Goal: Task Accomplishment & Management: Complete application form

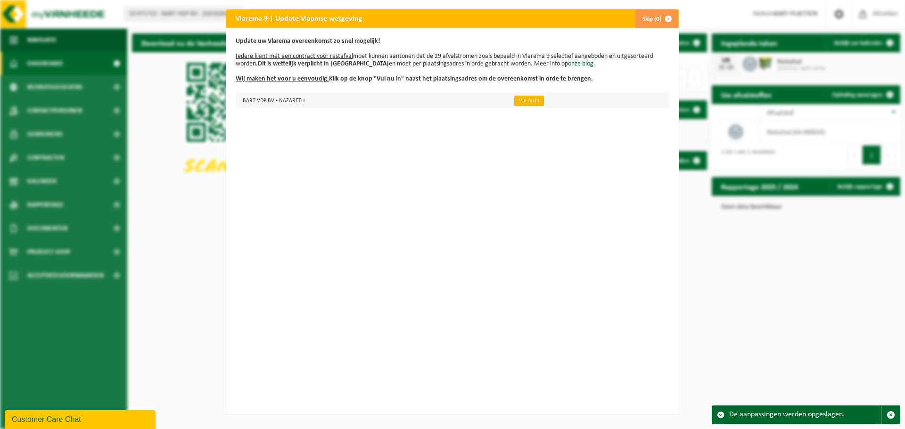
click at [517, 101] on link "Vul nu in" at bounding box center [529, 101] width 30 height 10
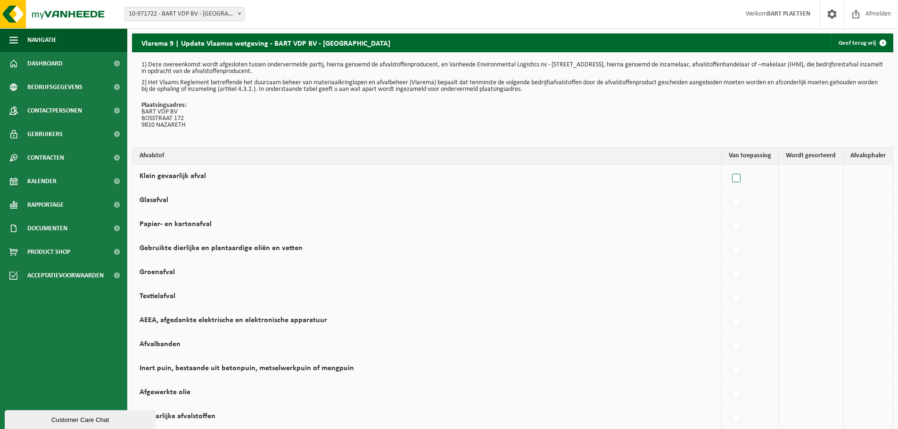
click at [741, 176] on label at bounding box center [736, 179] width 13 height 14
click at [729, 167] on input "Klein gevaarlijk afval" at bounding box center [728, 166] width 0 height 0
checkbox input "true"
click at [840, 180] on span "Vanheede Environmental Logistics" at bounding box center [819, 176] width 103 height 13
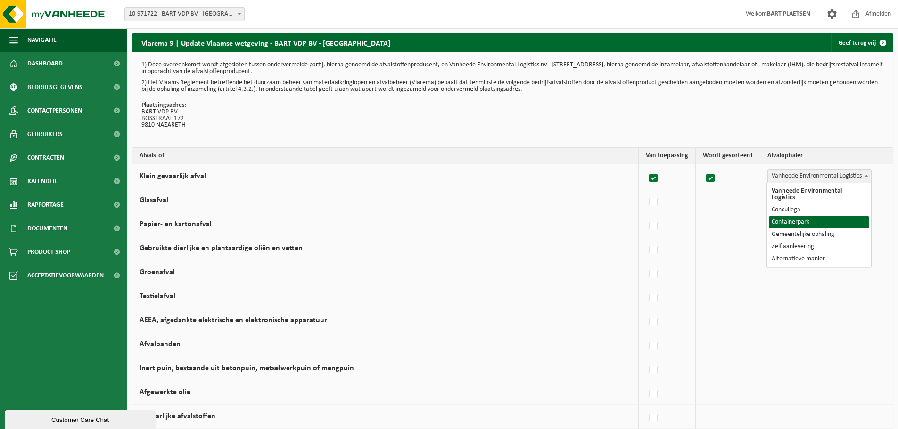
select select "Containerpark"
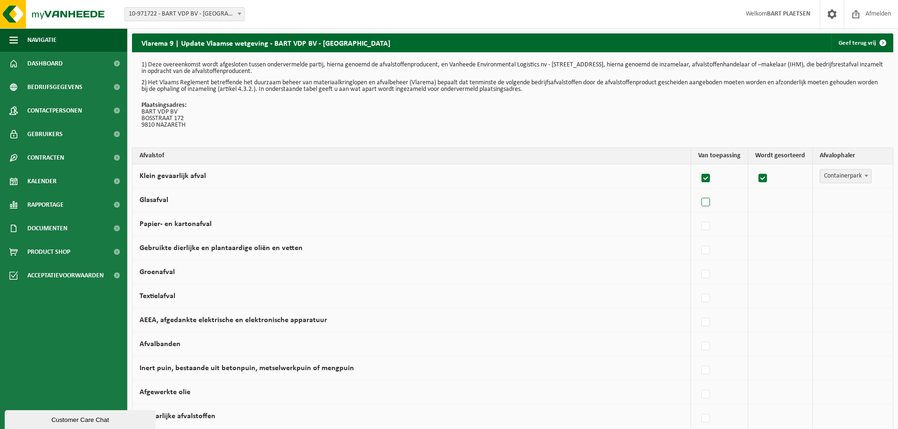
click at [708, 200] on label at bounding box center [706, 203] width 13 height 14
click at [698, 191] on input "Glasafval" at bounding box center [698, 190] width 0 height 0
checkbox input "true"
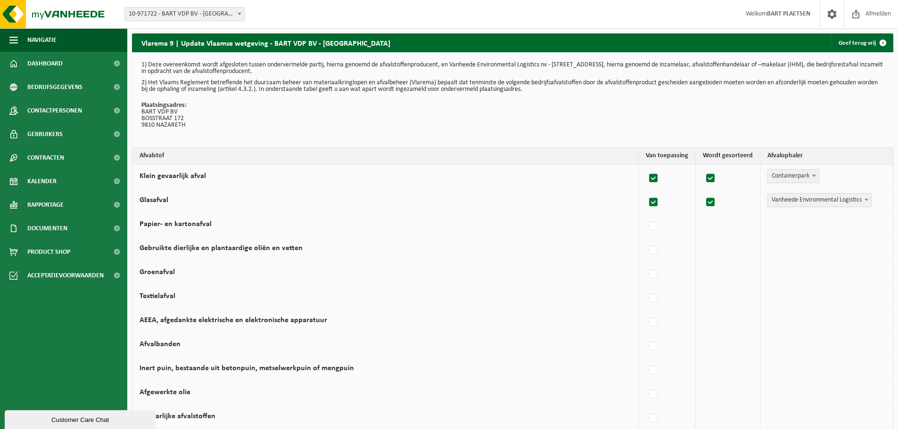
checkbox input "true"
click at [834, 204] on span "Vanheede Environmental Logistics" at bounding box center [819, 200] width 103 height 13
select select "Containerpark"
click at [710, 229] on label at bounding box center [706, 227] width 13 height 14
click at [698, 215] on input "Papier- en kartonafval" at bounding box center [698, 215] width 0 height 0
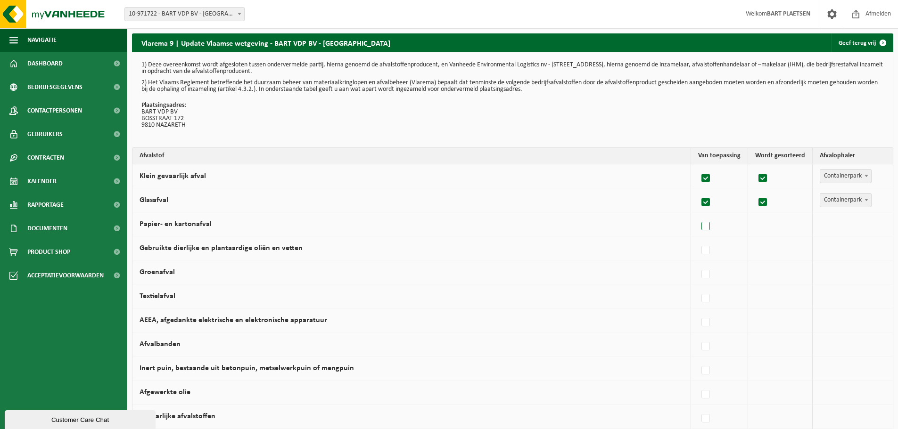
checkbox input "true"
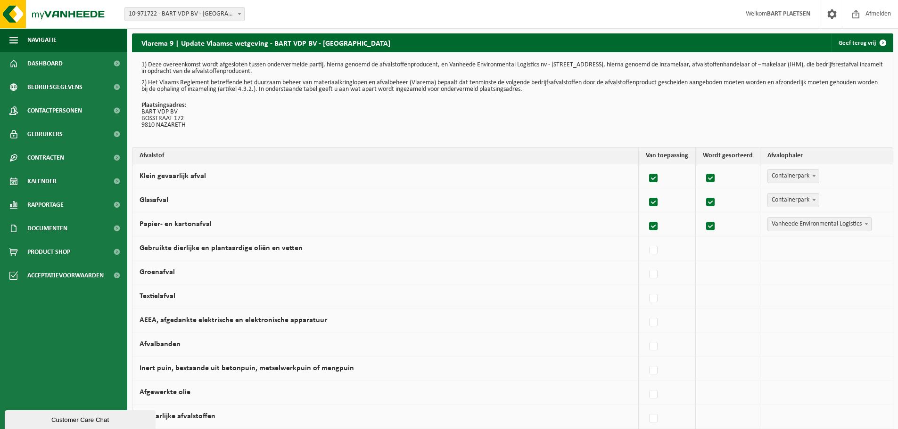
click at [807, 228] on span "Vanheede Environmental Logistics" at bounding box center [819, 224] width 103 height 13
select select "Gemeentelijke ophaling"
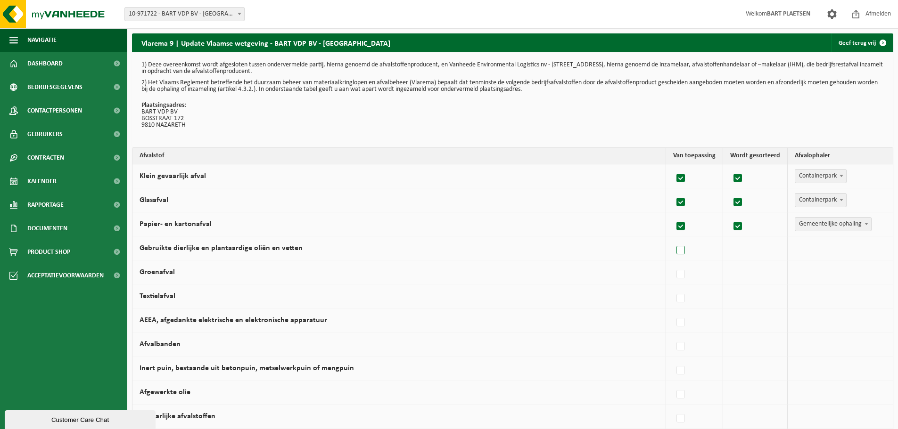
click at [681, 247] on label at bounding box center [681, 251] width 13 height 14
click at [673, 239] on input "Gebruikte dierlijke en plantaardige oliën en vetten" at bounding box center [673, 239] width 0 height 0
checkbox input "true"
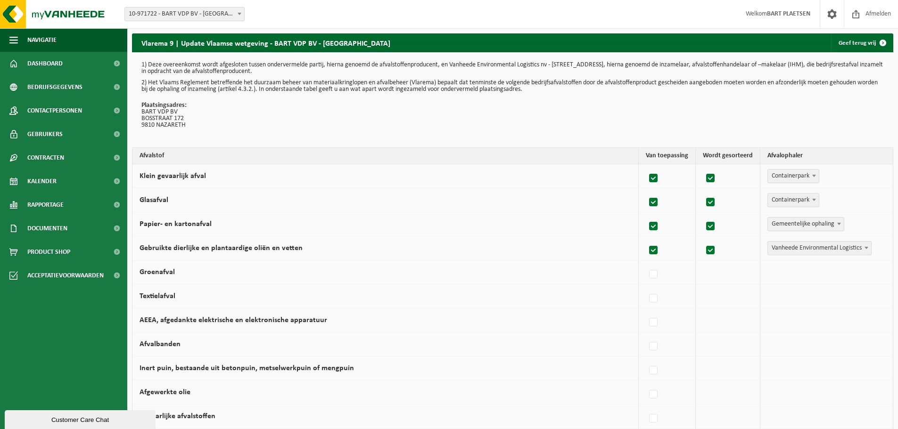
click at [807, 249] on span "Vanheede Environmental Logistics" at bounding box center [819, 248] width 103 height 13
select select "Containerpark"
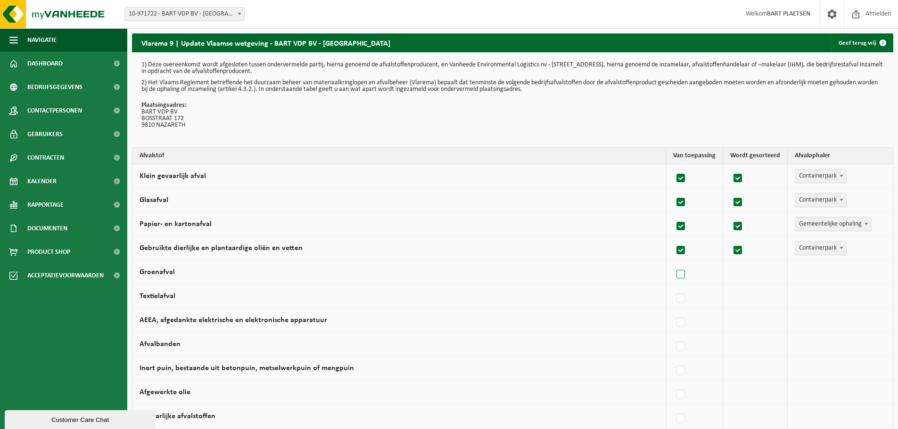
click at [679, 274] on label at bounding box center [681, 275] width 13 height 14
click at [673, 263] on input "Groenafval" at bounding box center [673, 263] width 0 height 0
checkbox input "true"
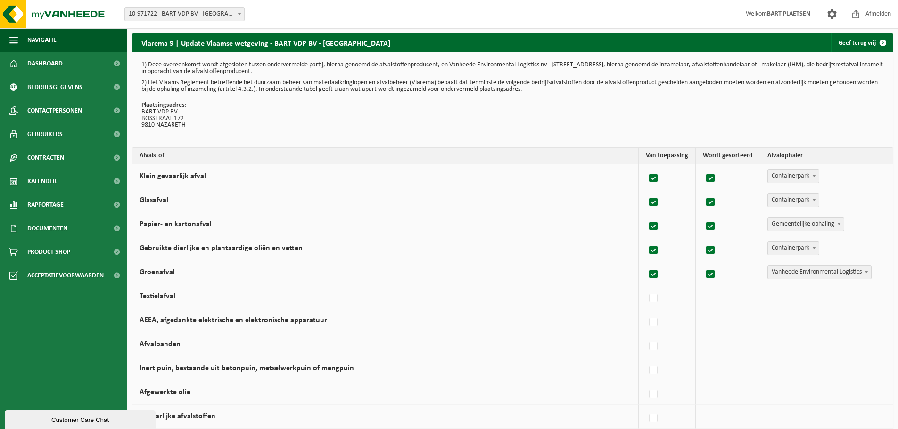
click at [823, 277] on span "Vanheede Environmental Logistics" at bounding box center [819, 272] width 103 height 13
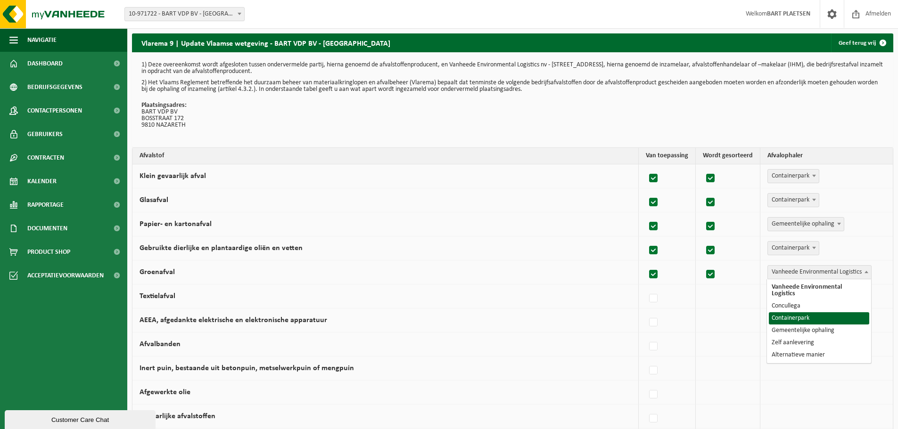
select select "Containerpark"
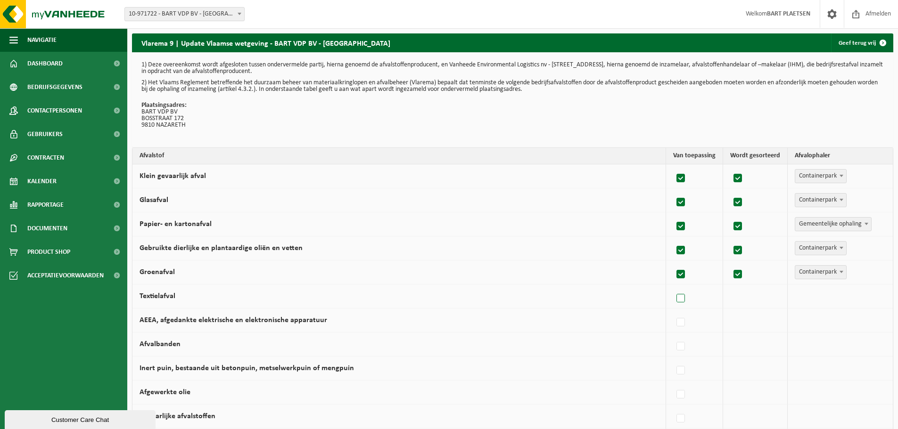
click at [681, 295] on label at bounding box center [681, 299] width 13 height 14
click at [673, 287] on input "Textielafval" at bounding box center [673, 287] width 0 height 0
checkbox input "true"
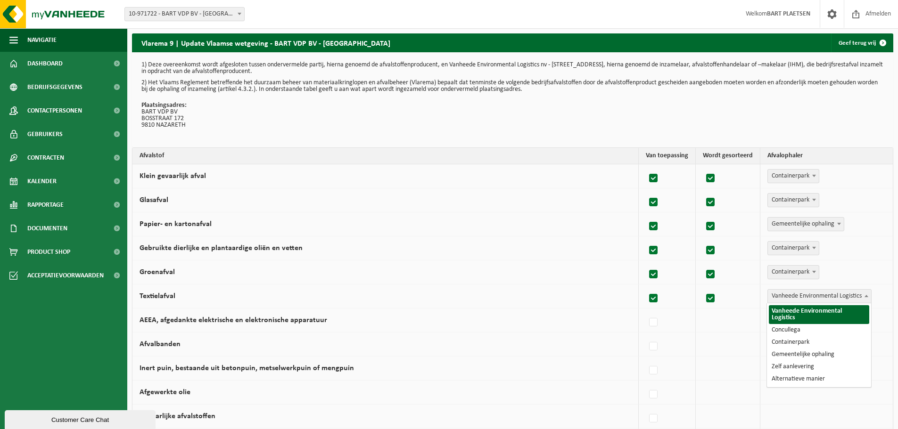
click at [831, 297] on span "Vanheede Environmental Logistics" at bounding box center [819, 296] width 103 height 13
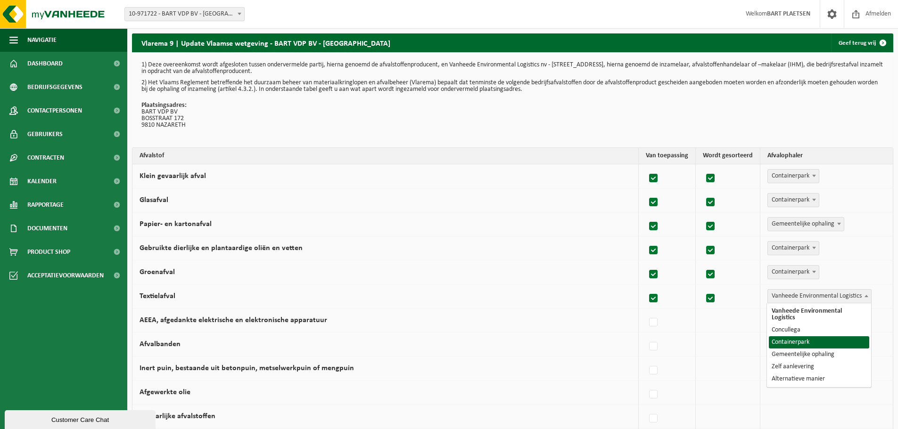
select select "Containerpark"
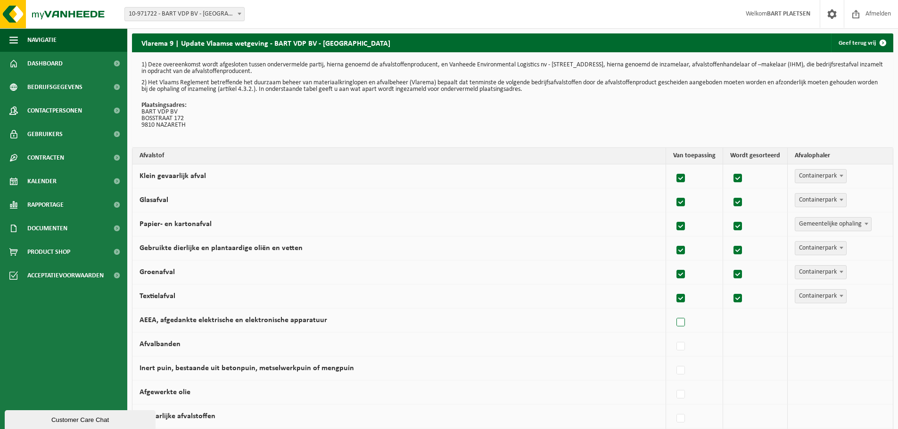
click at [682, 323] on label at bounding box center [681, 323] width 13 height 14
click at [673, 311] on input "AEEA, afgedankte elektrische en elektronische apparatuur" at bounding box center [673, 311] width 0 height 0
checkbox input "true"
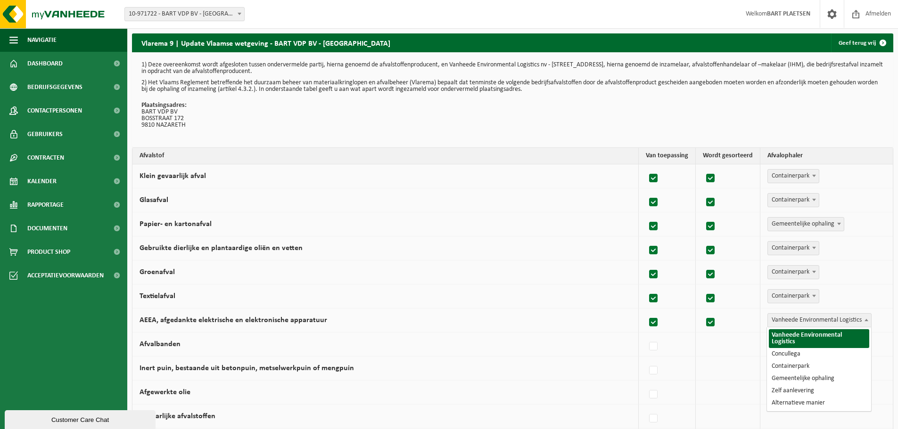
click at [833, 325] on span "Vanheede Environmental Logistics" at bounding box center [819, 320] width 103 height 13
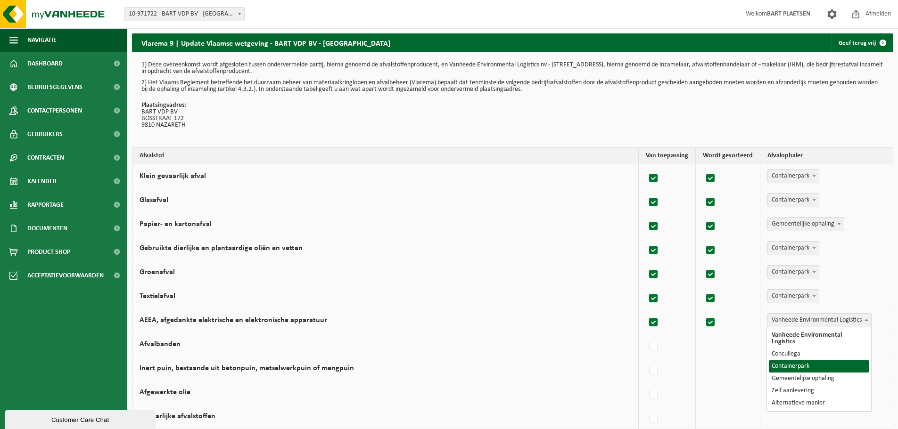
select select "Containerpark"
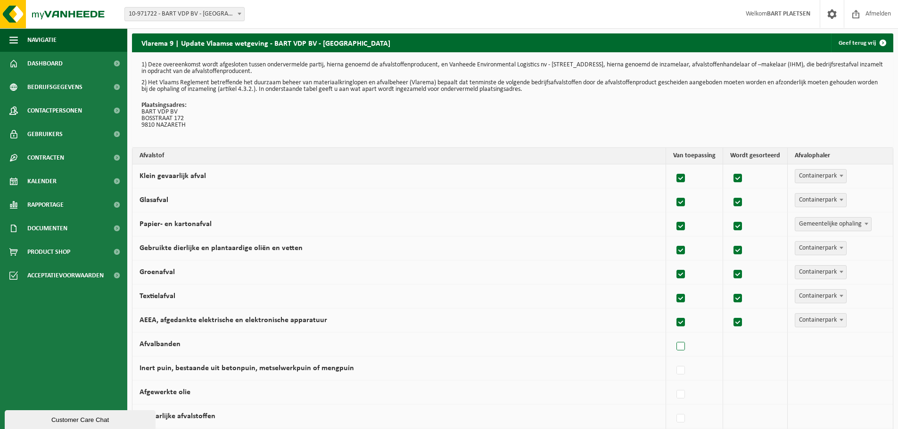
click at [685, 346] on label at bounding box center [681, 347] width 13 height 14
click at [673, 335] on input "Afvalbanden" at bounding box center [673, 335] width 0 height 0
checkbox input "true"
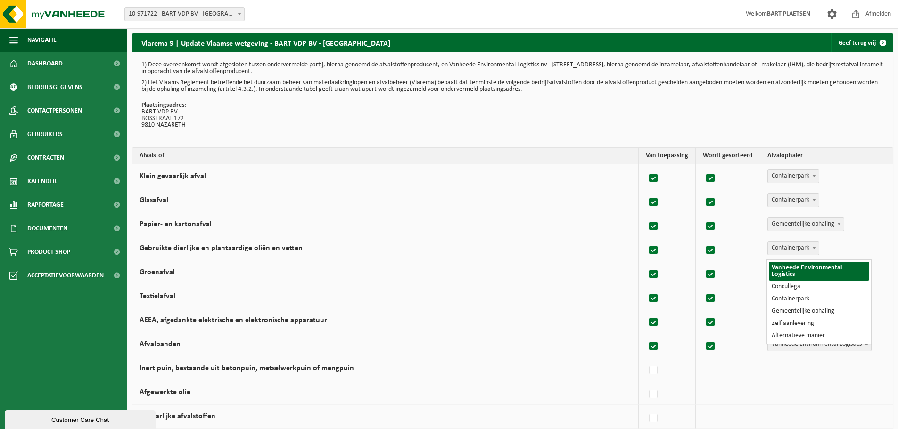
click at [788, 347] on span "Vanheede Environmental Logistics" at bounding box center [819, 344] width 103 height 13
click at [654, 346] on label at bounding box center [653, 347] width 13 height 14
click at [646, 335] on input "Afvalbanden" at bounding box center [645, 335] width 0 height 0
checkbox input "false"
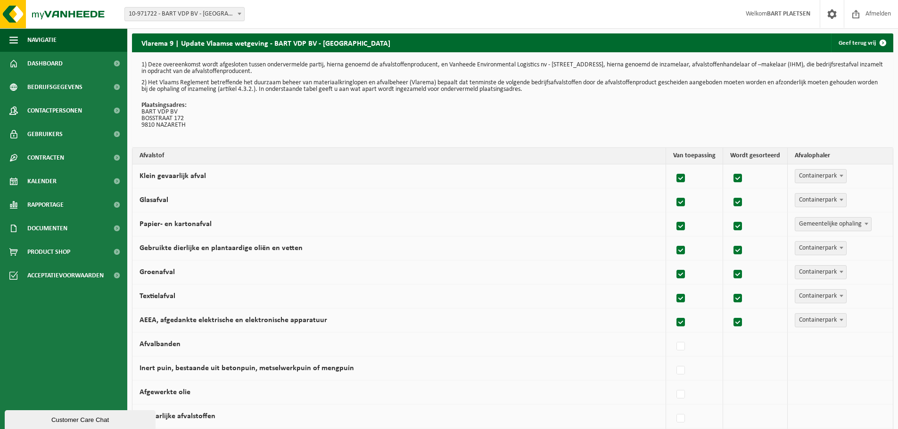
scroll to position [47, 0]
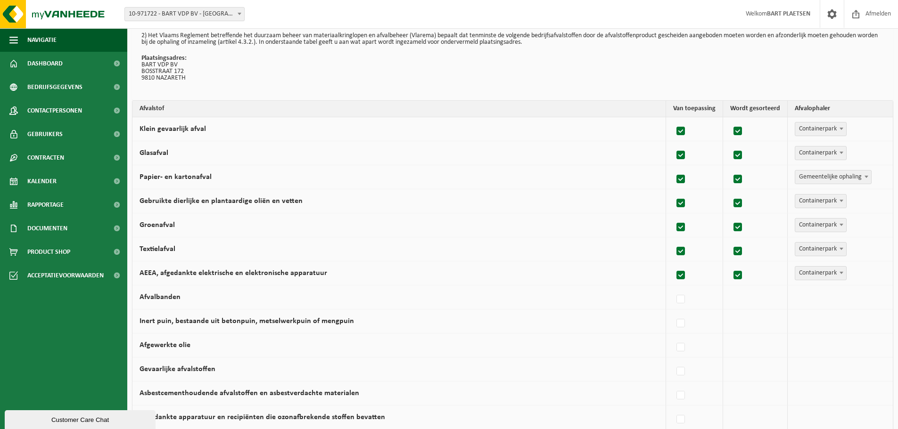
click at [682, 206] on label at bounding box center [681, 204] width 13 height 14
click at [673, 192] on input "Gebruikte dierlijke en plantaardige oliën en vetten" at bounding box center [673, 191] width 0 height 0
checkbox input "false"
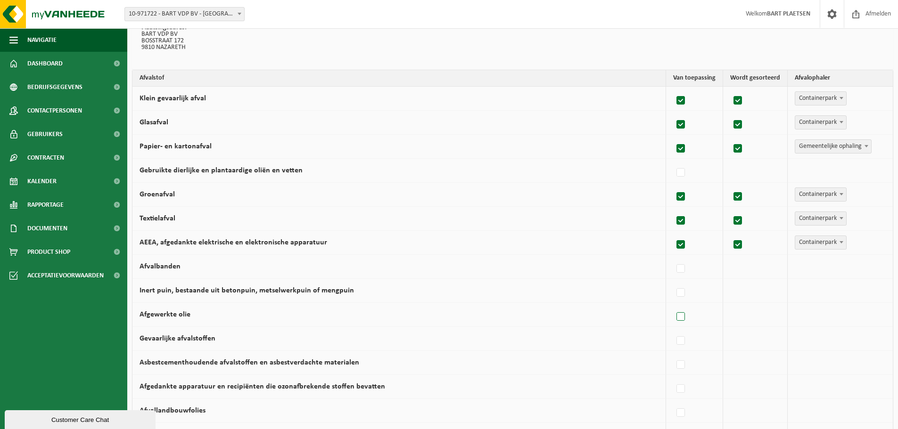
scroll to position [94, 0]
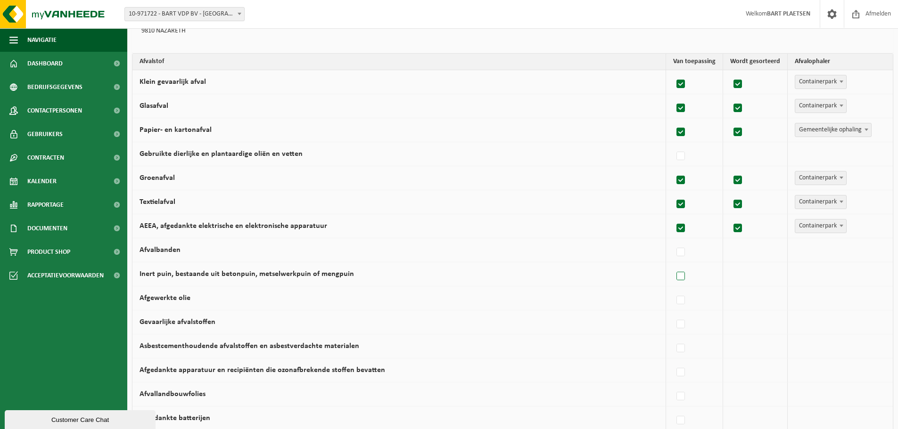
click at [685, 272] on label at bounding box center [681, 277] width 13 height 14
click at [673, 265] on input "Inert puin, bestaande uit betonpuin, metselwerkpuin of mengpuin" at bounding box center [673, 264] width 0 height 0
checkbox input "true"
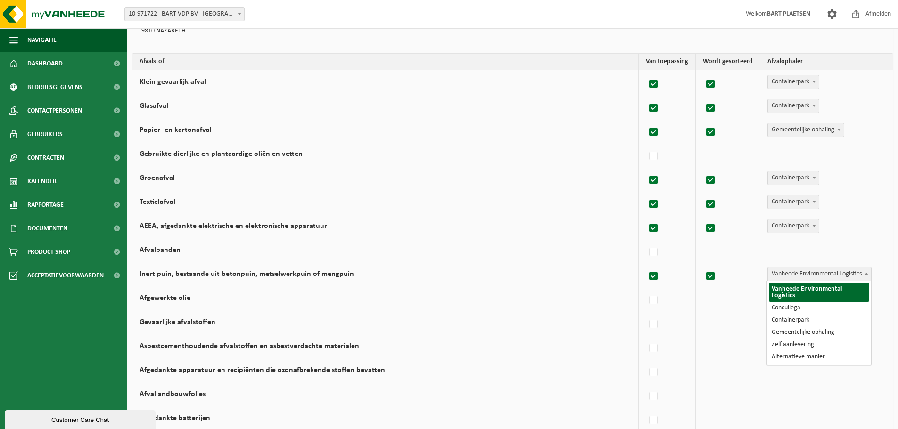
click at [791, 274] on span "Vanheede Environmental Logistics" at bounding box center [819, 274] width 103 height 13
select select "Concullega"
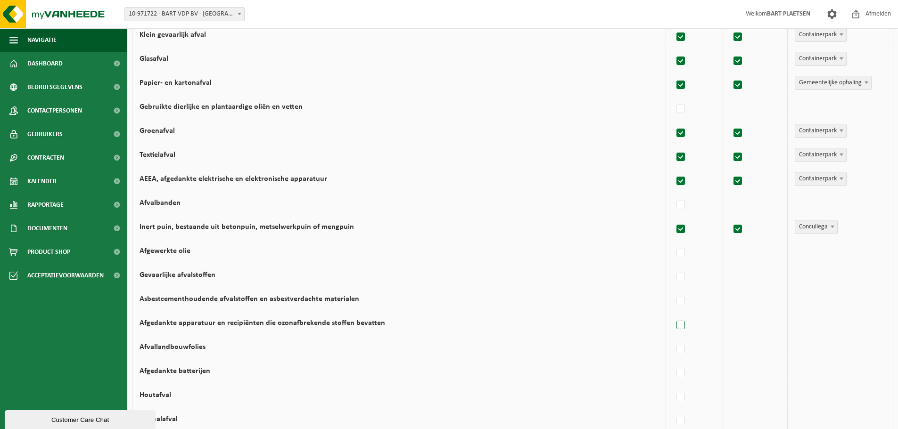
scroll to position [189, 0]
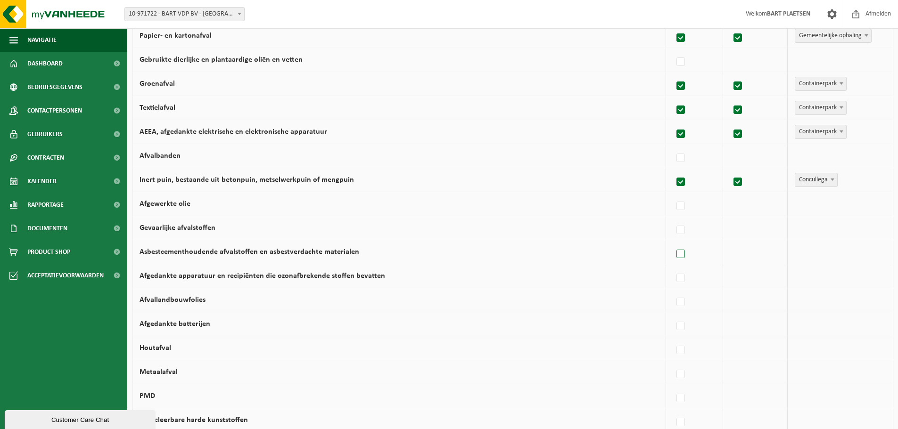
click at [682, 255] on label at bounding box center [681, 255] width 13 height 14
click at [673, 243] on input "Asbestcementhoudende afvalstoffen en asbestverdachte materialen" at bounding box center [673, 242] width 0 height 0
checkbox input "true"
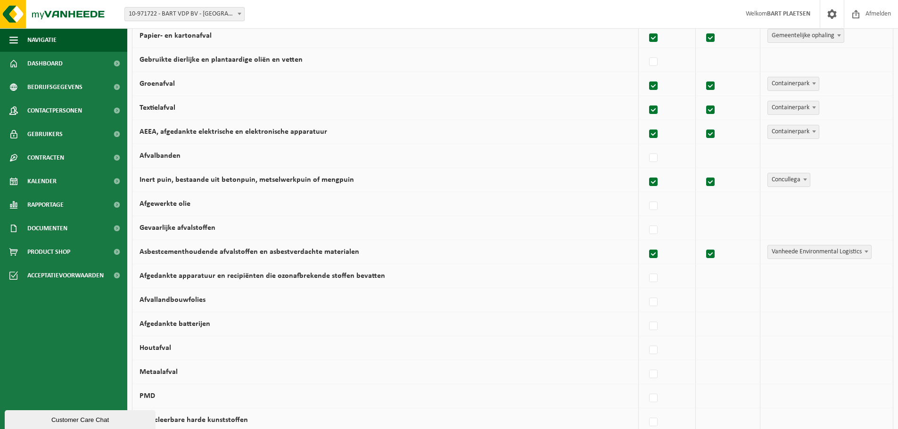
click at [818, 255] on span "Vanheede Environmental Logistics" at bounding box center [819, 252] width 103 height 13
select select "Containerpark"
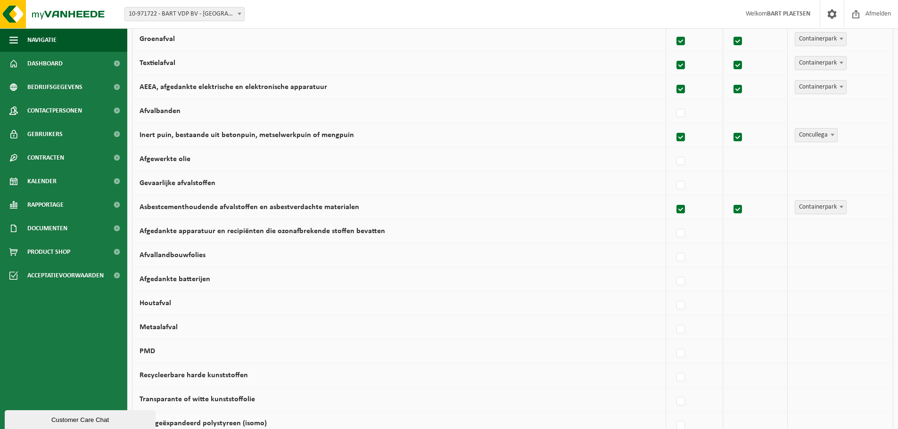
scroll to position [236, 0]
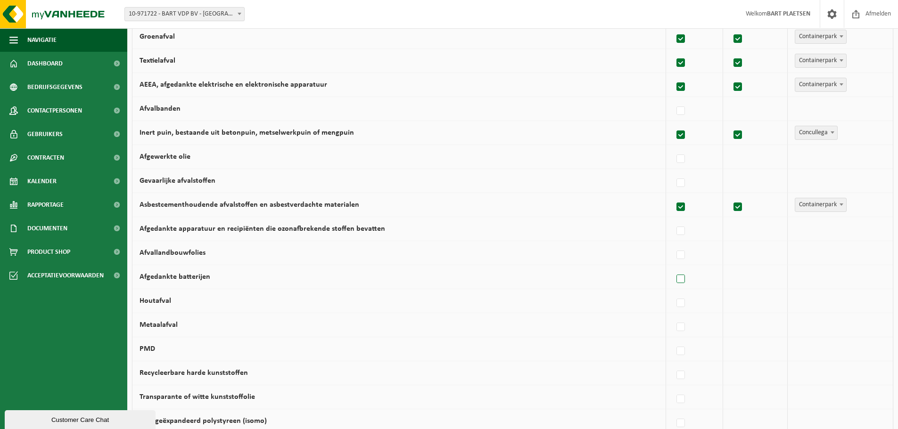
click at [683, 281] on label at bounding box center [681, 279] width 13 height 14
click at [673, 268] on input "Afgedankte batterijen" at bounding box center [673, 267] width 0 height 0
checkbox input "true"
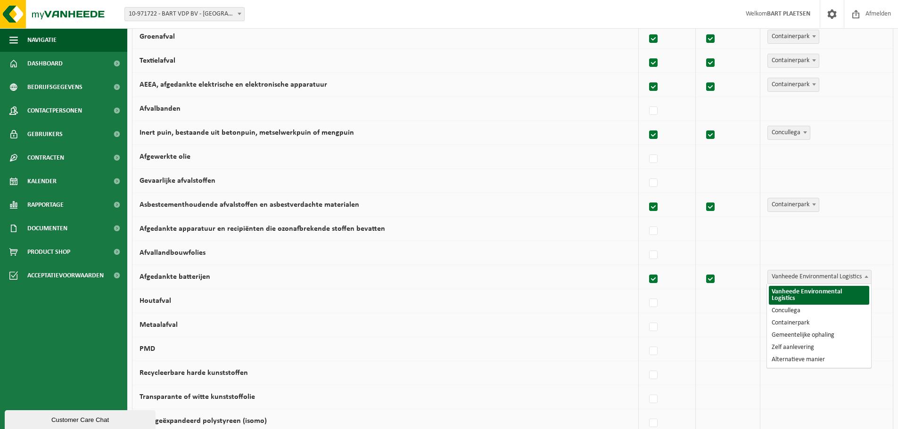
click at [820, 280] on span "Vanheede Environmental Logistics" at bounding box center [819, 277] width 103 height 13
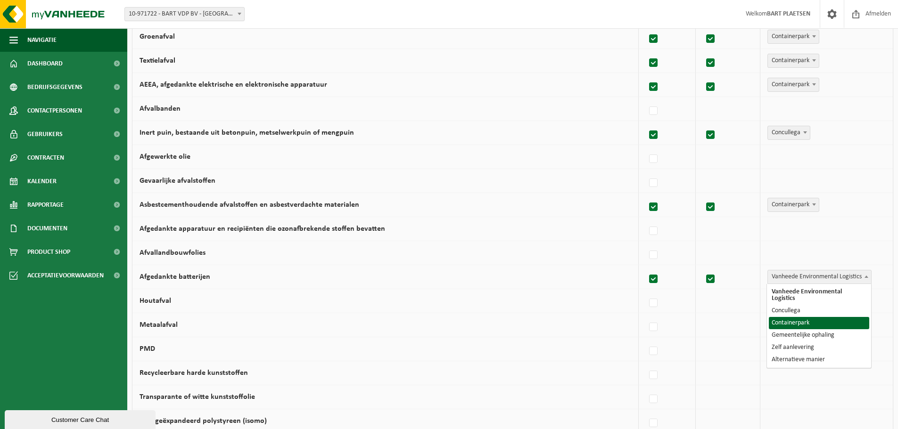
select select "Containerpark"
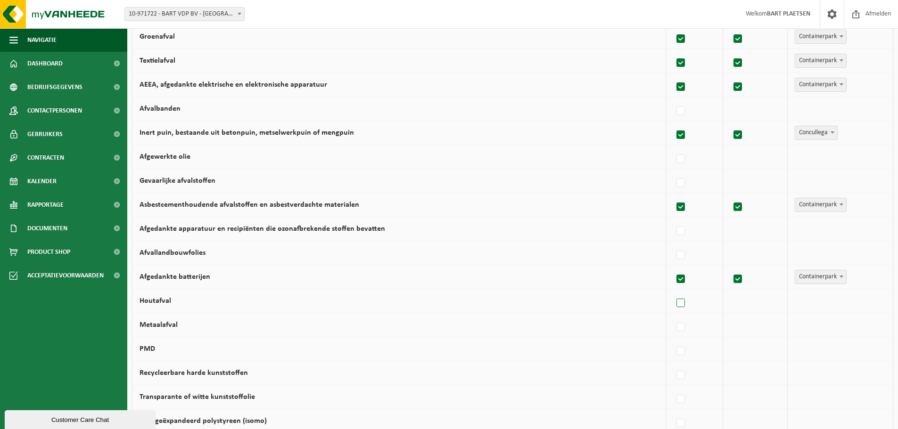
click at [681, 307] on label at bounding box center [681, 304] width 13 height 14
click at [673, 292] on input "Houtafval" at bounding box center [673, 291] width 0 height 0
checkbox input "true"
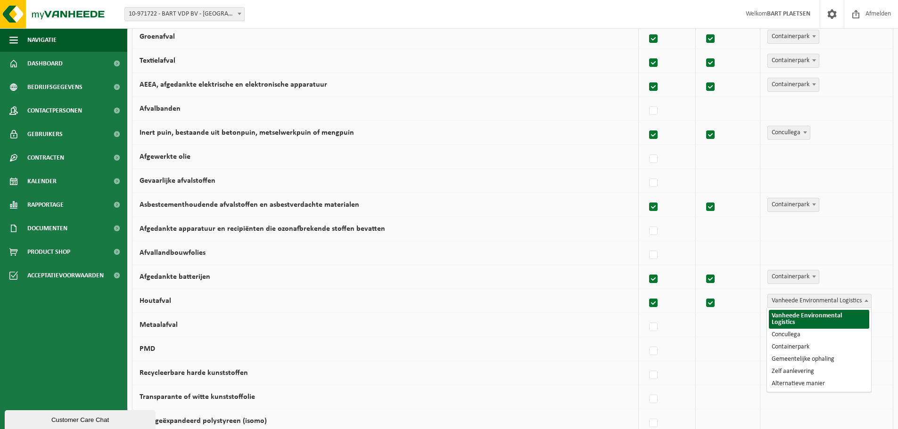
click at [826, 301] on span "Vanheede Environmental Logistics" at bounding box center [819, 301] width 103 height 13
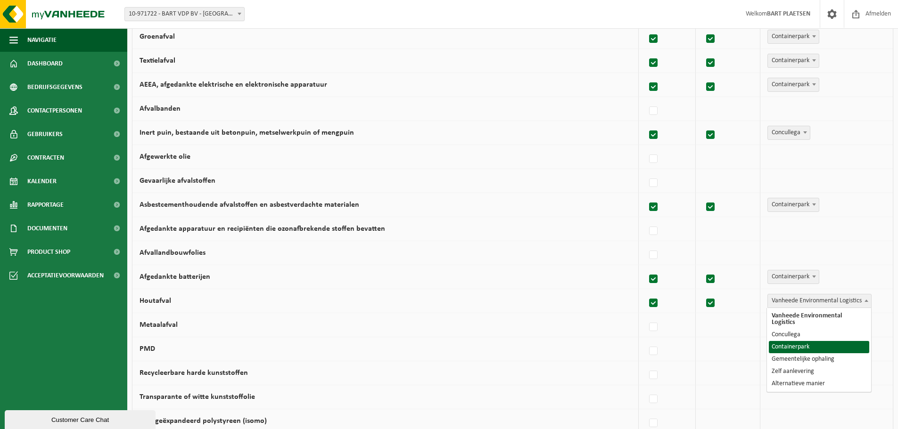
select select "Containerpark"
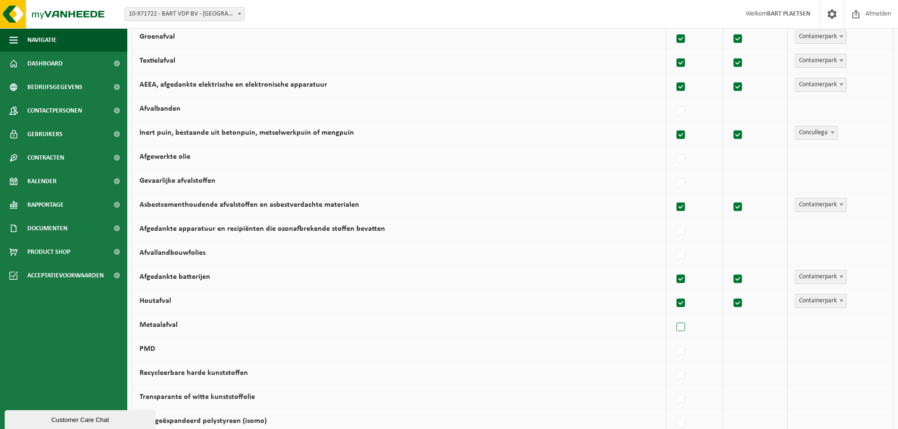
click at [686, 326] on label at bounding box center [681, 328] width 13 height 14
click at [673, 316] on input "Metaalafval" at bounding box center [673, 315] width 0 height 0
checkbox input "true"
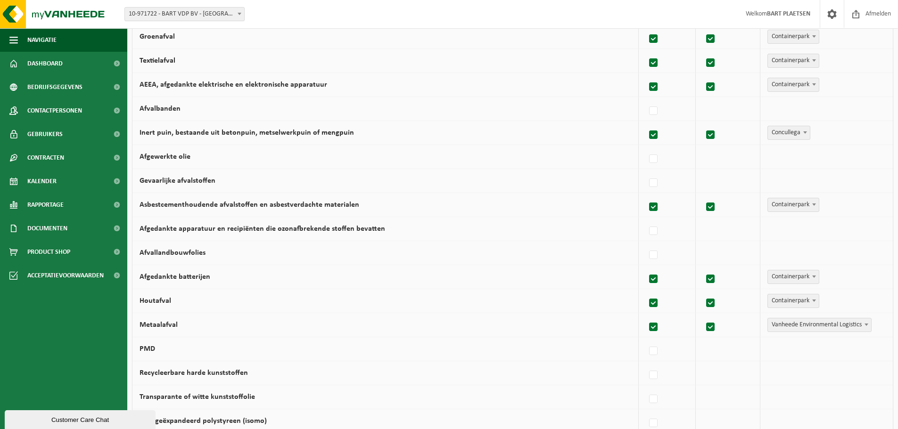
click at [794, 328] on span "Vanheede Environmental Logistics" at bounding box center [819, 325] width 103 height 13
select select "Concullega"
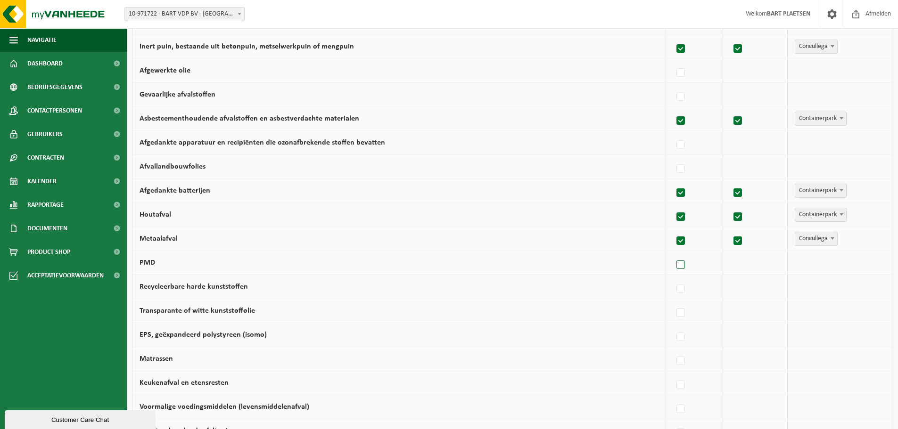
scroll to position [330, 0]
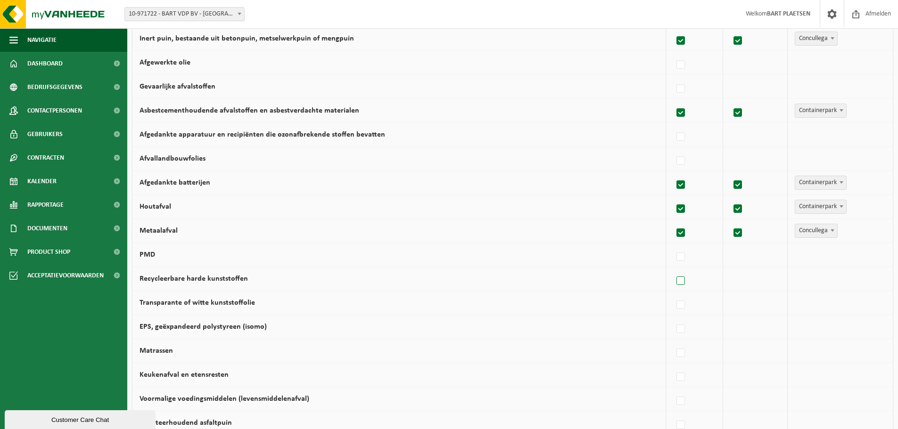
click at [685, 279] on label at bounding box center [681, 281] width 13 height 14
click at [673, 270] on input "Recycleerbare harde kunststoffen" at bounding box center [673, 269] width 0 height 0
checkbox input "true"
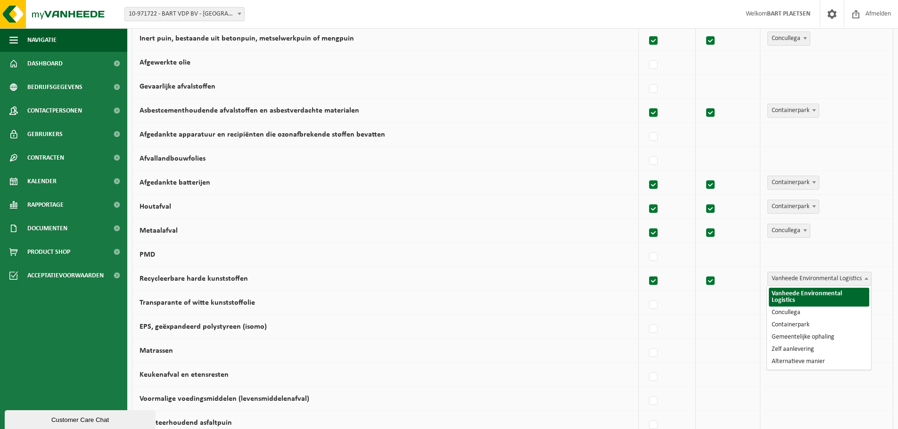
click at [786, 284] on span "Vanheede Environmental Logistics" at bounding box center [819, 278] width 103 height 13
select select "Containerpark"
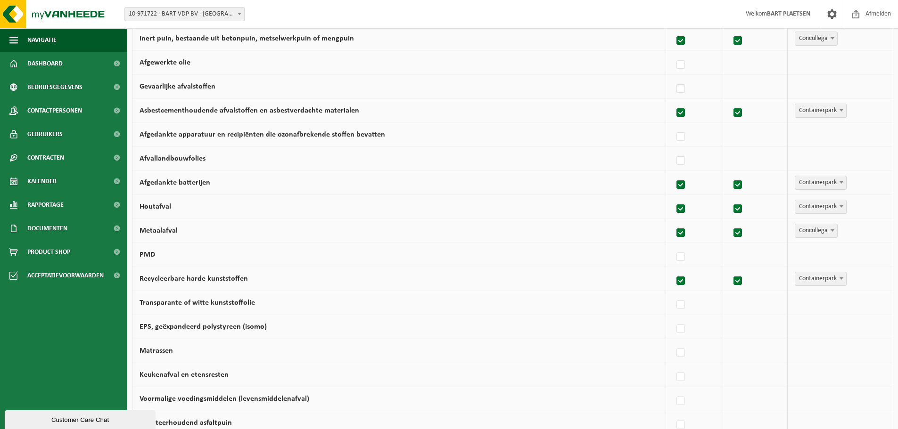
click at [683, 258] on label at bounding box center [681, 257] width 13 height 14
click at [673, 246] on input "PMD" at bounding box center [673, 245] width 0 height 0
checkbox input "true"
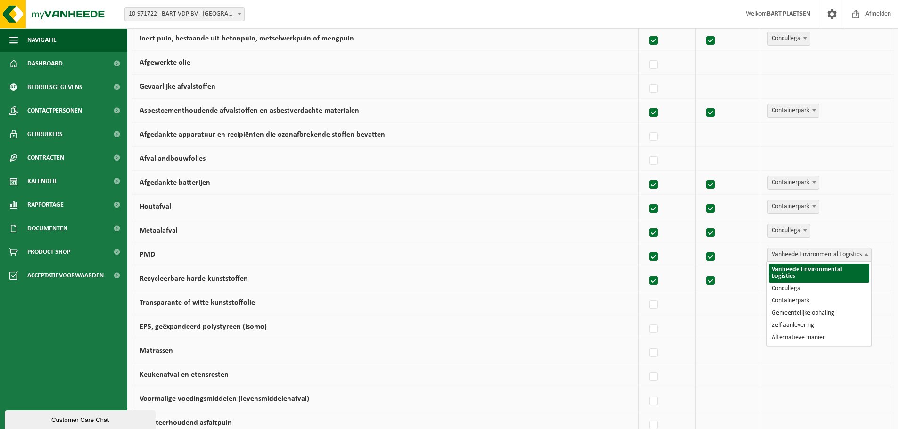
drag, startPoint x: 817, startPoint y: 254, endPoint x: 810, endPoint y: 301, distance: 47.7
click at [817, 258] on span "Vanheede Environmental Logistics" at bounding box center [819, 254] width 103 height 13
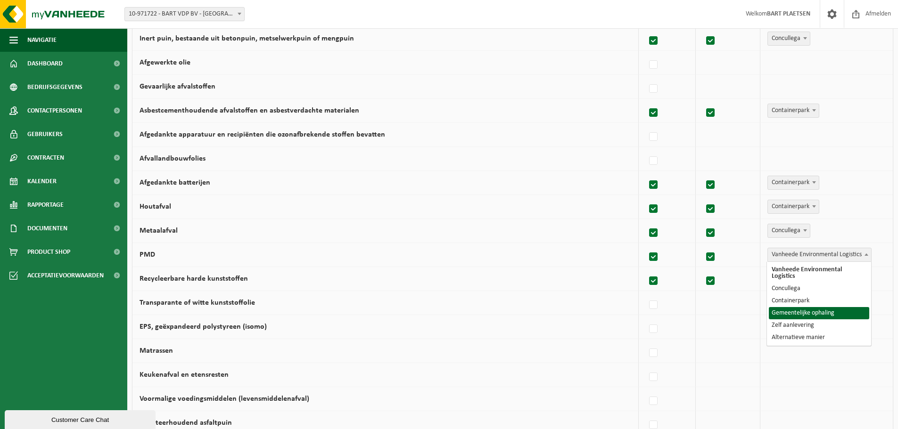
select select "Gemeentelijke ophaling"
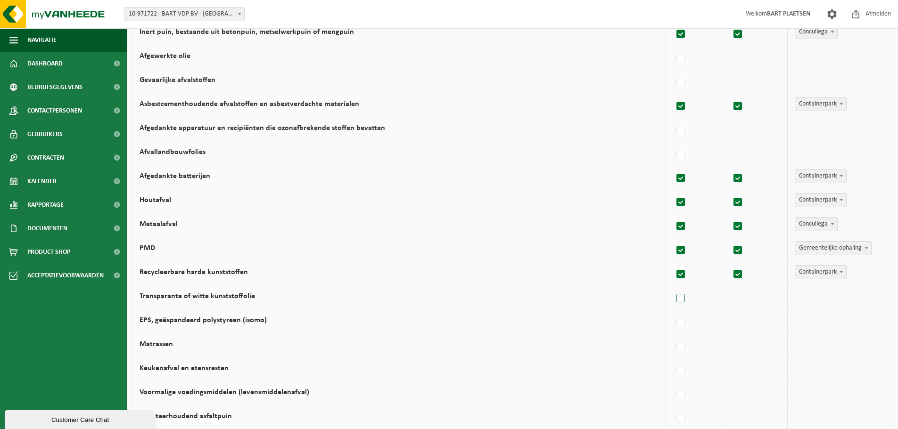
scroll to position [377, 0]
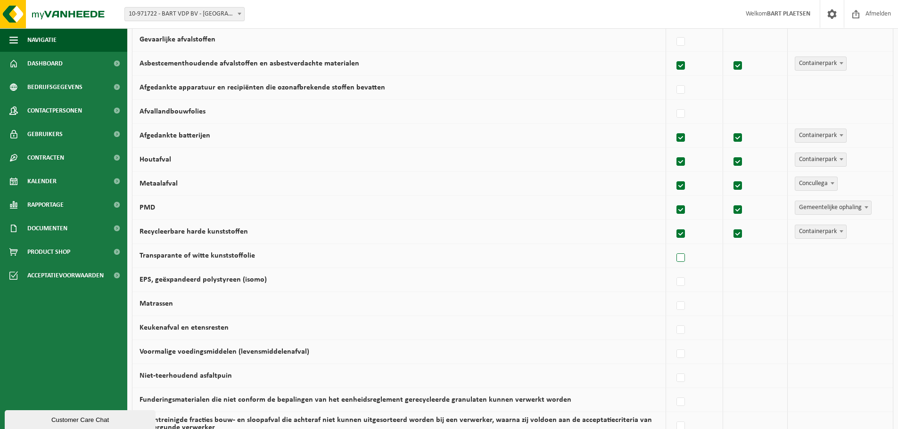
click at [682, 263] on label at bounding box center [681, 258] width 13 height 14
click at [673, 247] on input "Transparante of witte kunststoffolie" at bounding box center [673, 246] width 0 height 0
checkbox input "true"
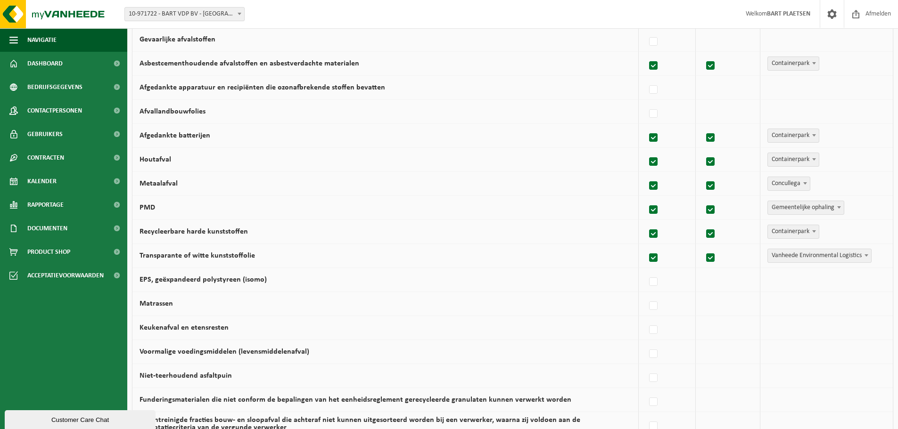
drag, startPoint x: 809, startPoint y: 256, endPoint x: 810, endPoint y: 260, distance: 4.7
click at [810, 257] on span "Vanheede Environmental Logistics" at bounding box center [819, 255] width 103 height 13
select select "Containerpark"
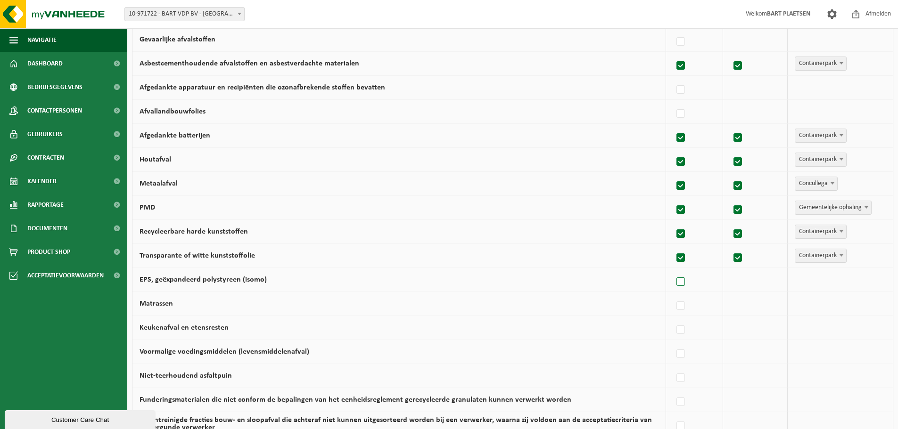
click at [684, 281] on label at bounding box center [681, 282] width 13 height 14
click at [673, 271] on input "EPS, geëxpandeerd polystyreen (isomo)" at bounding box center [673, 270] width 0 height 0
checkbox input "true"
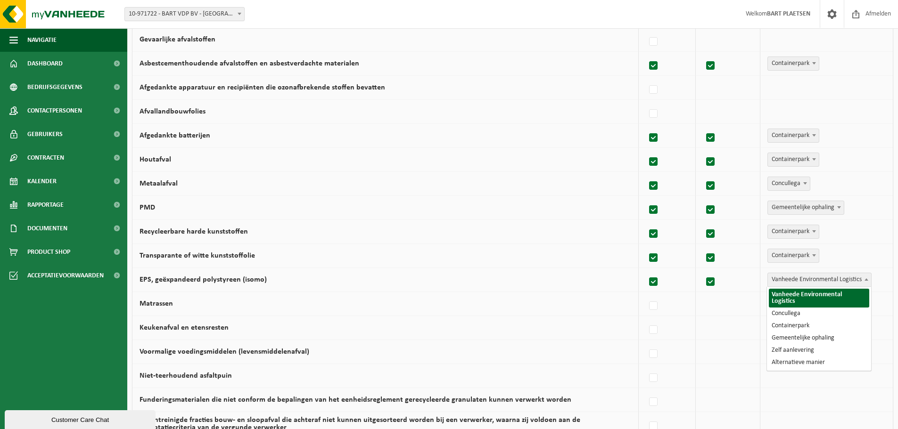
click at [830, 282] on span "Vanheede Environmental Logistics" at bounding box center [819, 279] width 103 height 13
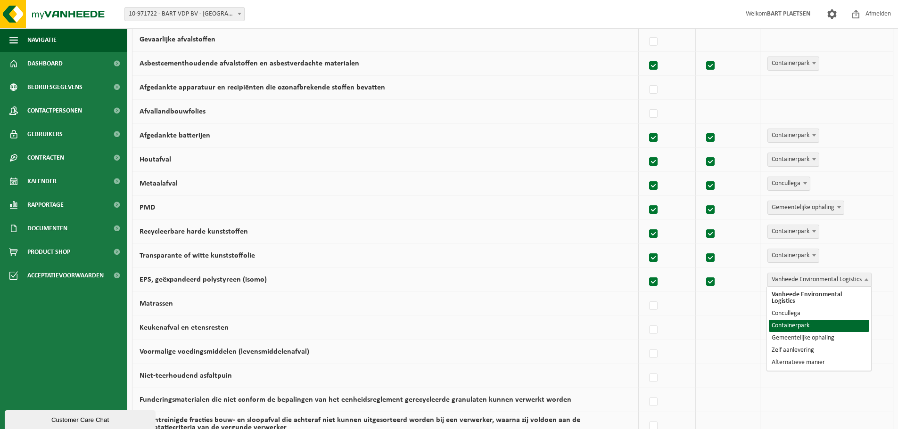
select select "Containerpark"
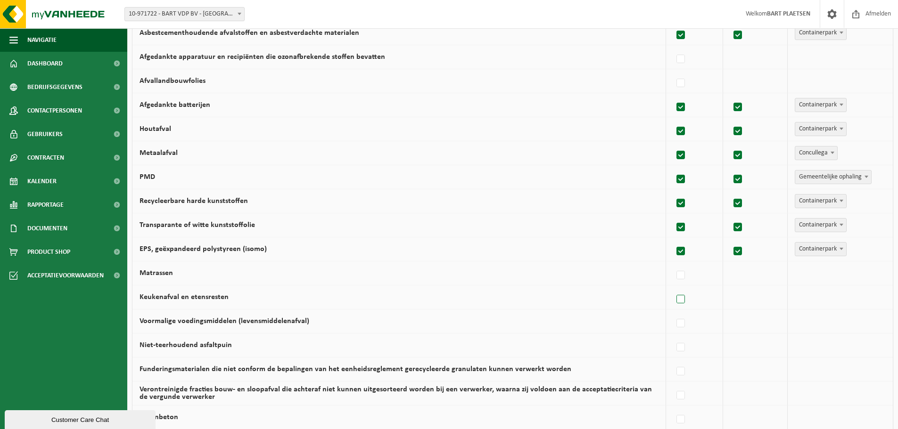
scroll to position [424, 0]
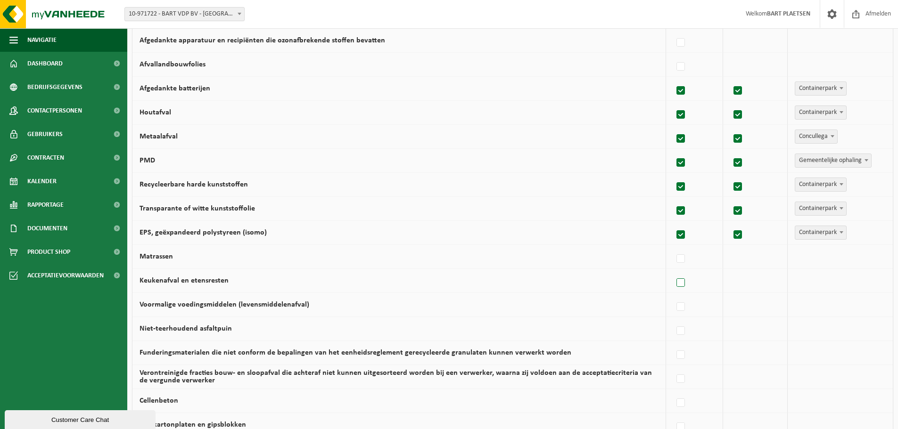
click at [684, 282] on label at bounding box center [681, 283] width 13 height 14
click at [673, 272] on input "Keukenafval en etensresten" at bounding box center [673, 271] width 0 height 0
checkbox input "true"
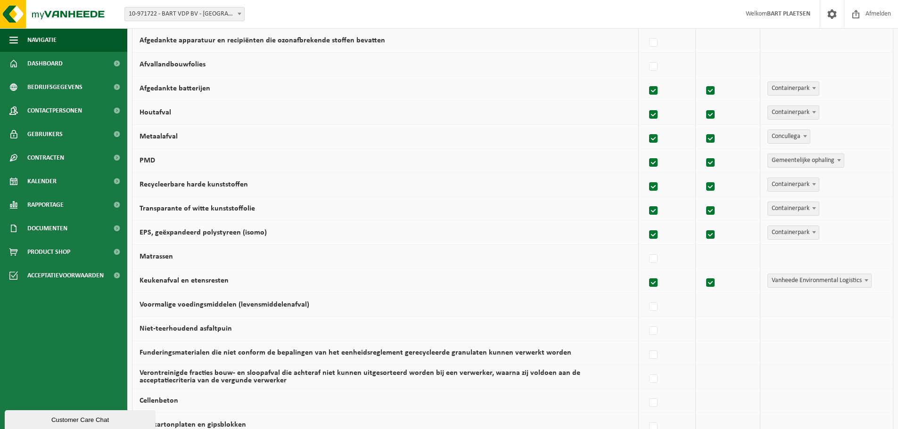
click at [833, 278] on span "Vanheede Environmental Logistics" at bounding box center [819, 280] width 103 height 13
select select "Alternatieve manier"
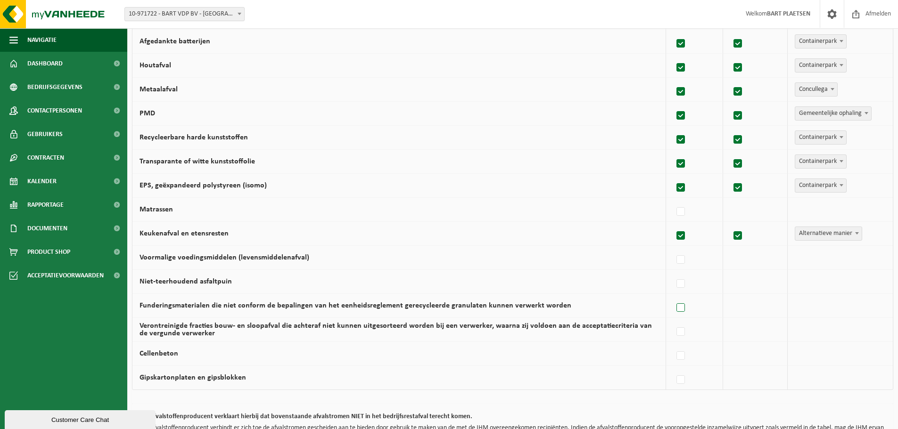
scroll to position [519, 0]
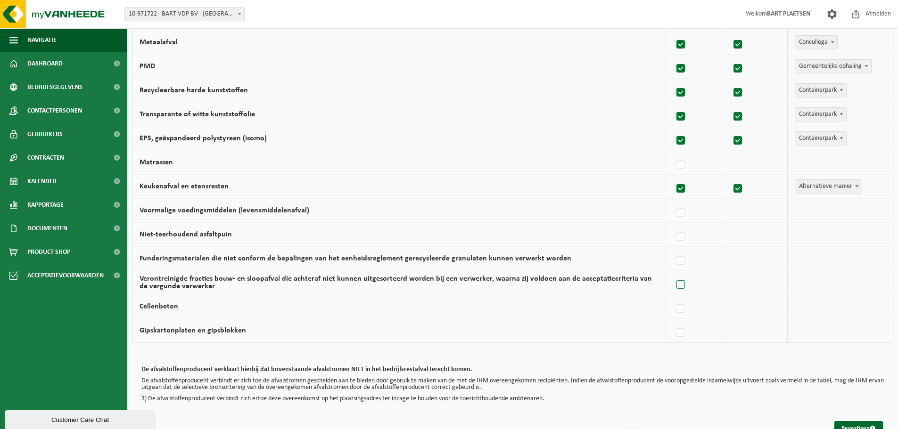
click at [680, 280] on label at bounding box center [681, 285] width 13 height 14
click at [673, 273] on input "Verontreinigde fracties bouw- en sloopafval die achteraf niet kunnen uitgesorte…" at bounding box center [673, 273] width 0 height 0
checkbox input "true"
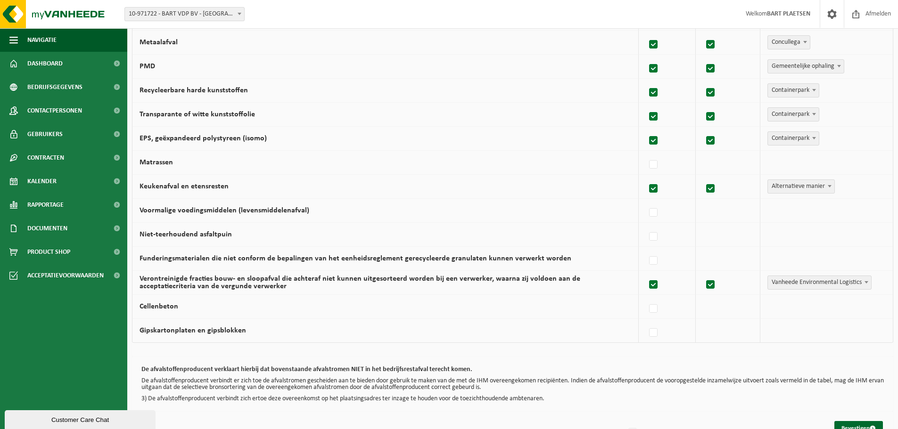
click at [680, 280] on div at bounding box center [667, 282] width 42 height 19
click at [652, 284] on label at bounding box center [653, 285] width 13 height 14
click at [646, 273] on input "Verontreinigde fracties bouw- en sloopafval die achteraf niet kunnen uitgesorte…" at bounding box center [645, 273] width 0 height 0
checkbox input "false"
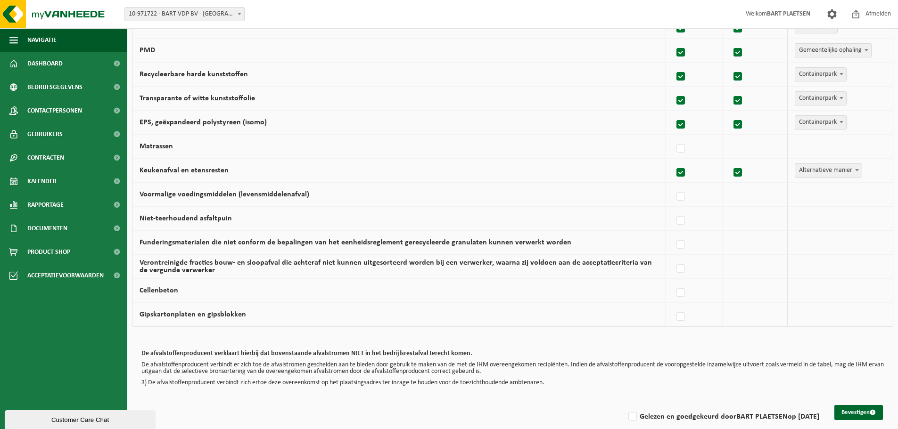
scroll to position [548, 0]
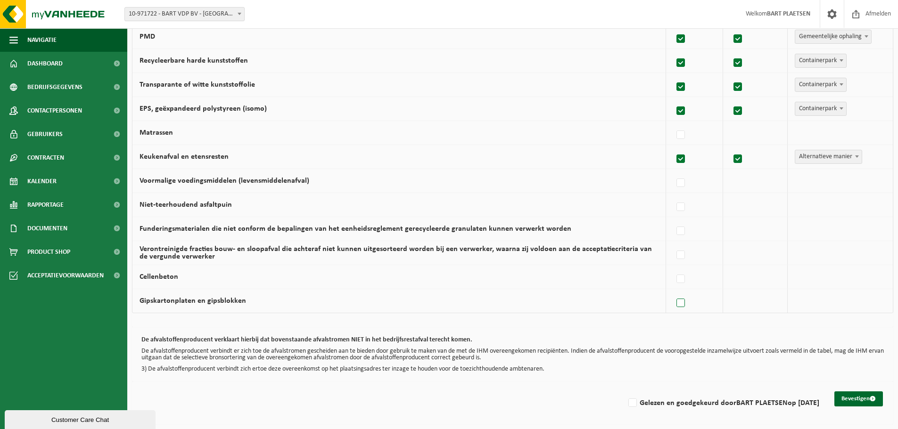
click at [683, 306] on label at bounding box center [681, 304] width 13 height 14
click at [673, 292] on input "Gipskartonplaten en gipsblokken" at bounding box center [673, 291] width 0 height 0
checkbox input "true"
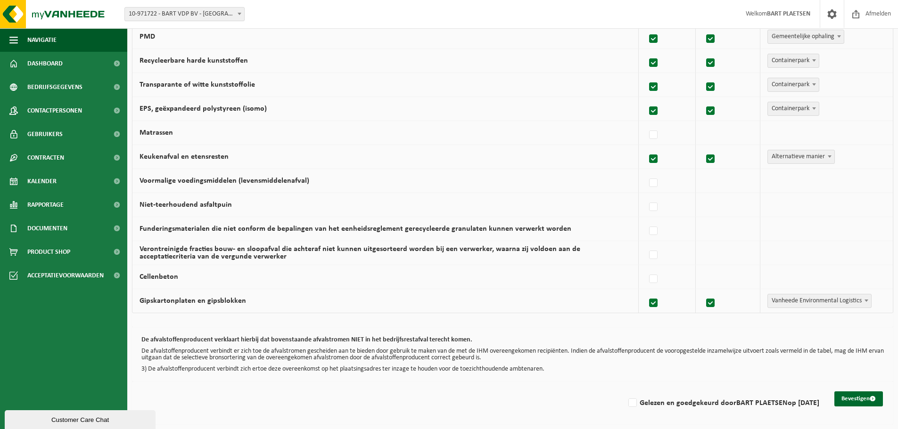
click at [827, 297] on span "Vanheede Environmental Logistics" at bounding box center [819, 301] width 103 height 13
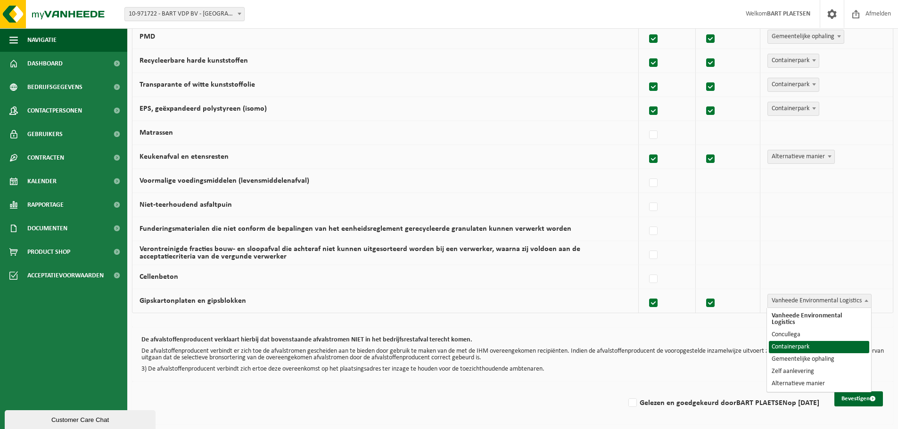
select select "Containerpark"
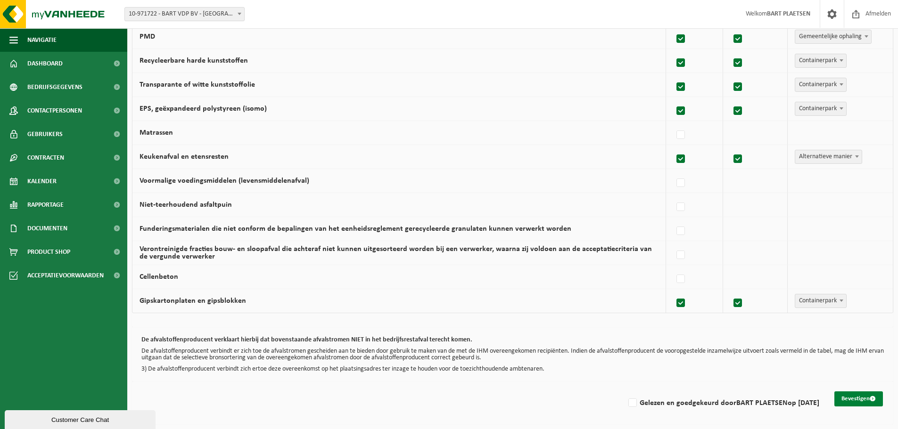
click at [864, 394] on button "Bevestigen" at bounding box center [858, 399] width 49 height 15
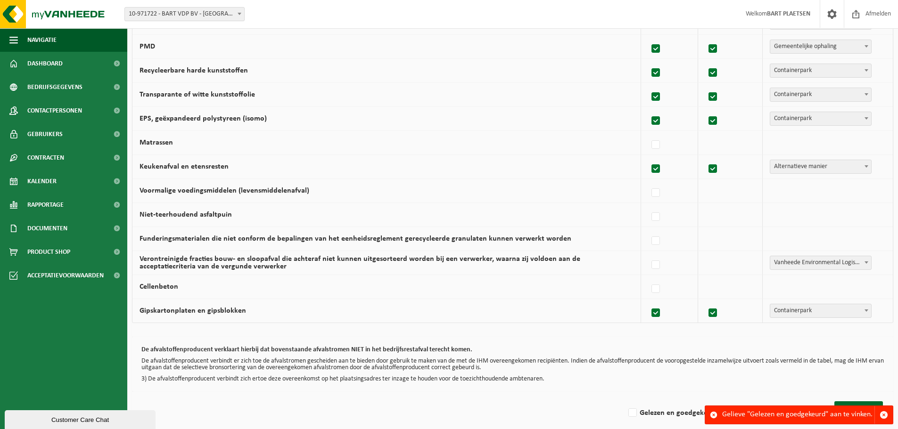
scroll to position [548, 0]
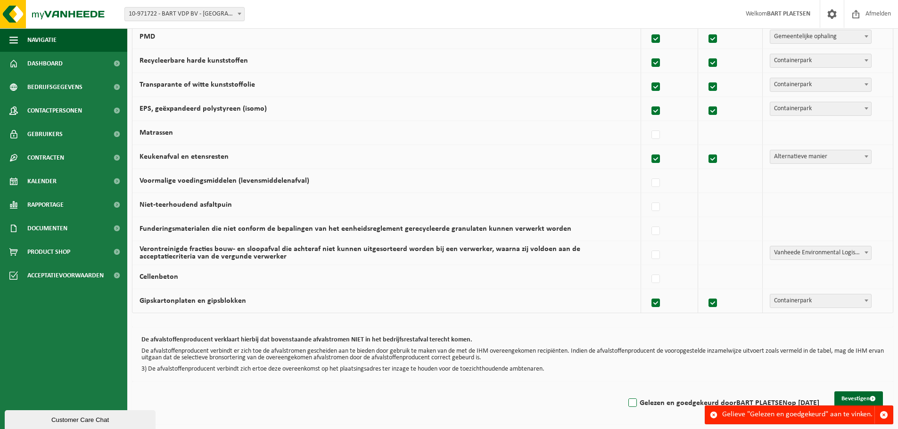
drag, startPoint x: 623, startPoint y: 401, endPoint x: 699, endPoint y: 397, distance: 76.0
click at [627, 400] on label "Gelezen en goedgekeurd door BART PLAETSEN op 15/09/25" at bounding box center [723, 403] width 193 height 14
click at [625, 392] on input "Gelezen en goedgekeurd door BART PLAETSEN op 15/09/25" at bounding box center [625, 391] width 0 height 0
checkbox input "true"
click at [866, 397] on button "Bevestigen" at bounding box center [858, 399] width 49 height 15
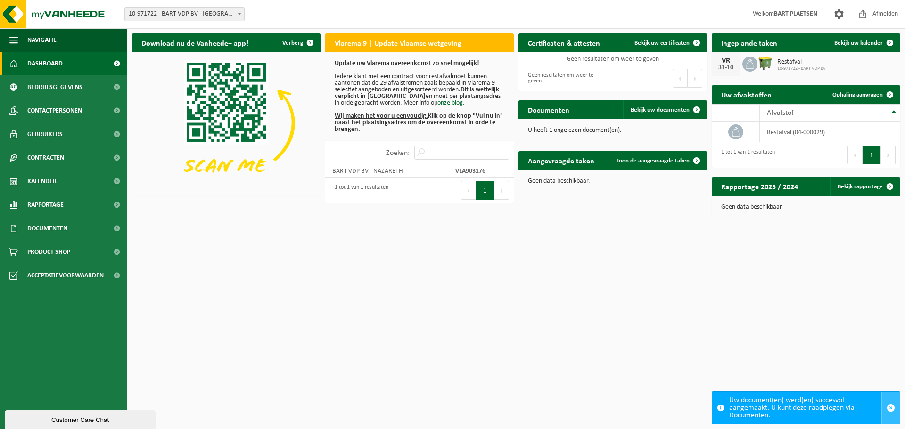
click at [892, 409] on span "button" at bounding box center [891, 408] width 8 height 8
